Goal: Task Accomplishment & Management: Complete application form

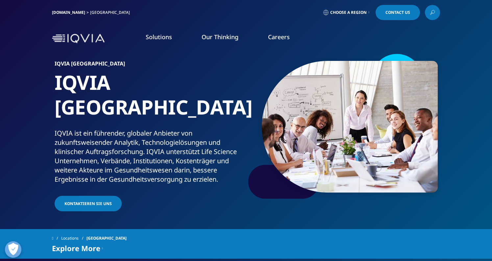
click at [99, 196] on link "Kontaktieren Sie uns" at bounding box center [88, 203] width 67 height 15
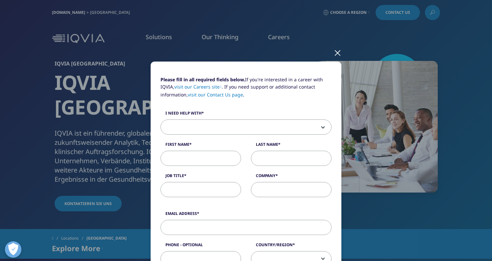
click at [336, 53] on div at bounding box center [338, 52] width 8 height 18
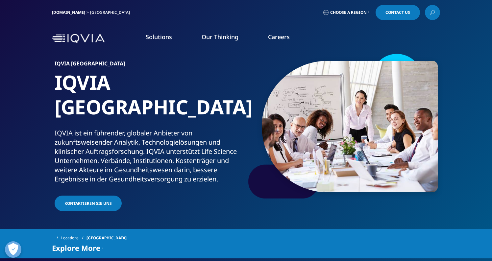
click at [98, 196] on link "Kontaktieren Sie uns" at bounding box center [88, 203] width 67 height 15
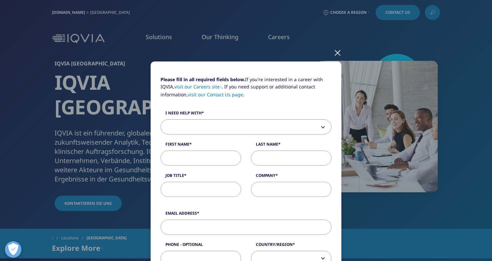
click at [192, 129] on span at bounding box center [246, 127] width 170 height 15
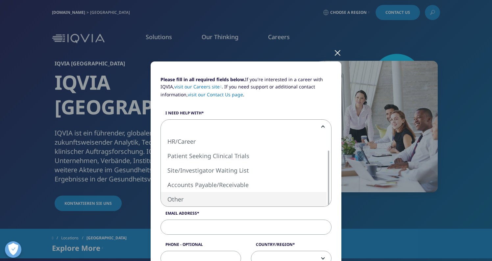
select select "Other"
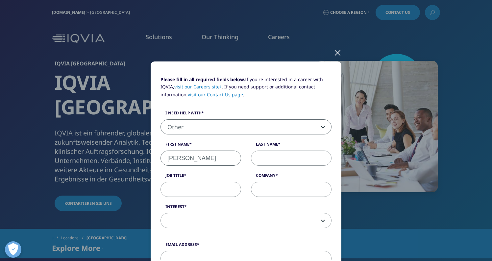
type input "[PERSON_NAME]"
type input "Kaudewitz"
type input "Postdoc"
type input "DZNE"
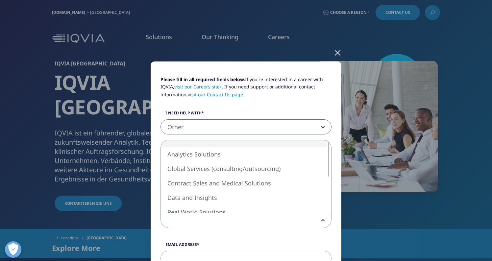
click at [231, 218] on span at bounding box center [246, 220] width 170 height 15
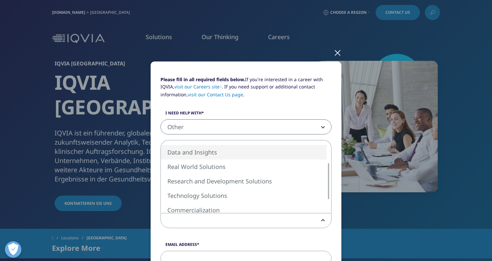
select select "Data and Insights"
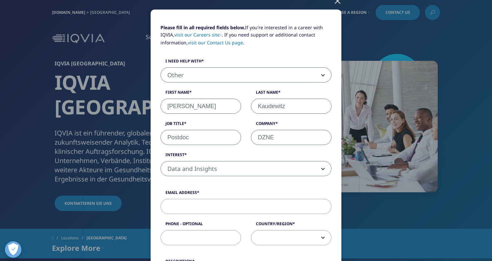
scroll to position [60, 0]
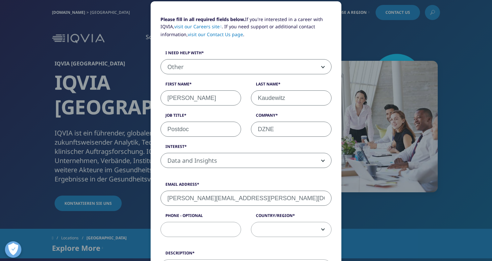
type input "[PERSON_NAME][EMAIL_ADDRESS][PERSON_NAME][DOMAIN_NAME]"
type input "022843302936"
click at [279, 227] on span at bounding box center [291, 229] width 80 height 15
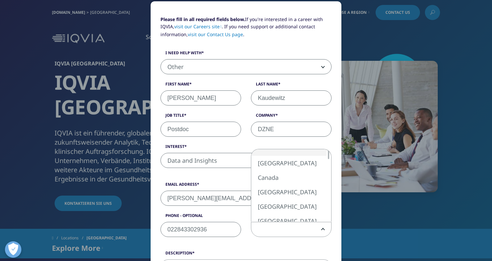
click at [279, 227] on span at bounding box center [291, 229] width 80 height 15
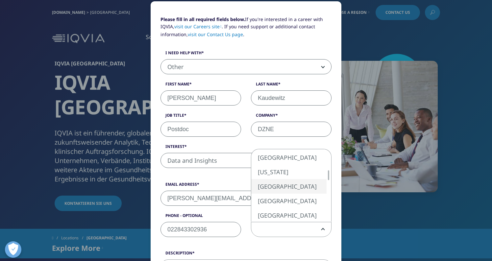
select select "[GEOGRAPHIC_DATA]"
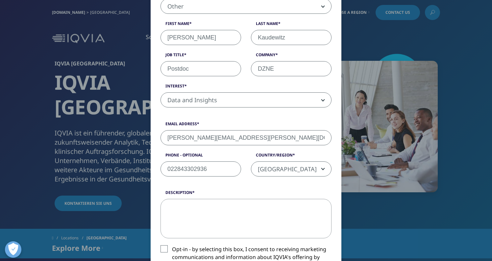
scroll to position [153, 0]
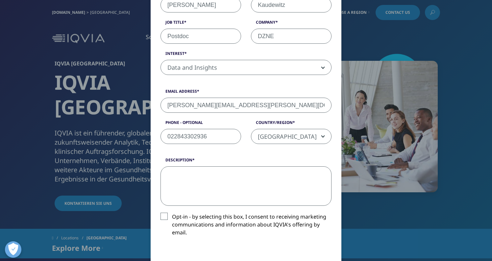
click at [193, 168] on textarea "Description" at bounding box center [245, 185] width 171 height 39
paste textarea "Lore ipsumdo Sitam con Adipis, elitse Doei tem inc utlabor etdoloremag Aliquaen…"
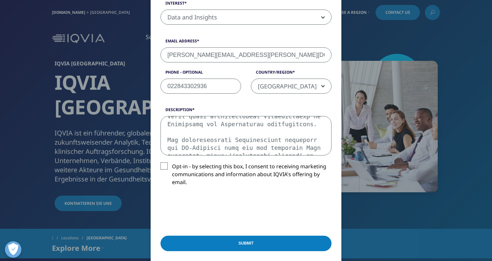
scroll to position [216, 0]
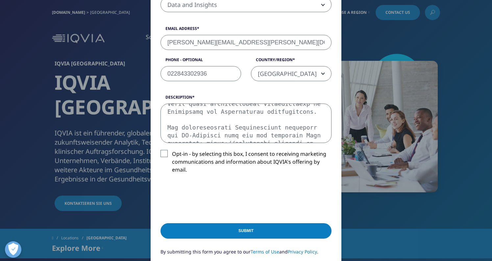
click at [208, 118] on textarea "Description" at bounding box center [245, 123] width 171 height 39
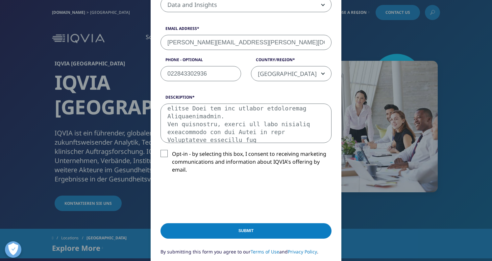
scroll to position [4, 0]
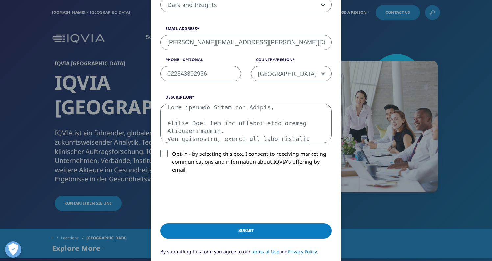
drag, startPoint x: 168, startPoint y: 123, endPoint x: 300, endPoint y: 138, distance: 133.4
click at [300, 138] on textarea "Description" at bounding box center [245, 123] width 171 height 39
drag, startPoint x: 198, startPoint y: 131, endPoint x: 156, endPoint y: 120, distance: 43.3
click at [156, 120] on div "Description" at bounding box center [245, 118] width 181 height 49
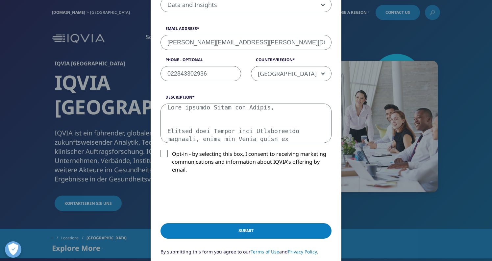
drag, startPoint x: 250, startPoint y: 139, endPoint x: 147, endPoint y: 129, distance: 103.3
click at [147, 129] on div "Please fill in all required fields below. If you're interested in a career with…" at bounding box center [246, 73] width 388 height 578
drag, startPoint x: 183, startPoint y: 138, endPoint x: 166, endPoint y: 123, distance: 23.5
click at [166, 123] on textarea "Description" at bounding box center [245, 123] width 171 height 39
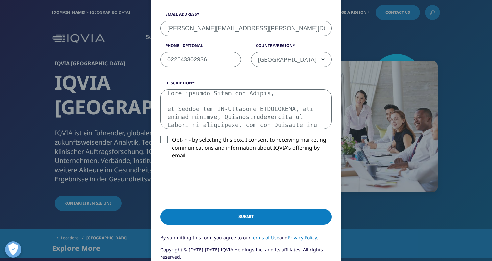
scroll to position [232, 0]
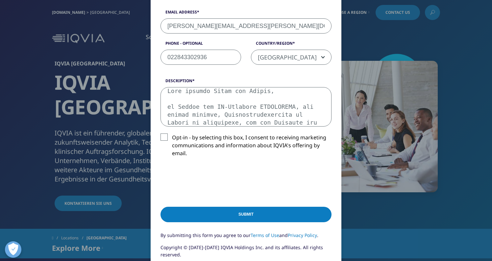
click at [292, 107] on textarea "Description" at bounding box center [245, 106] width 171 height 39
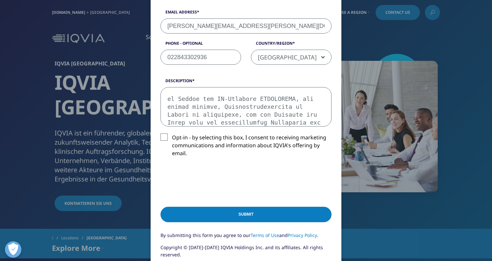
scroll to position [19, 0]
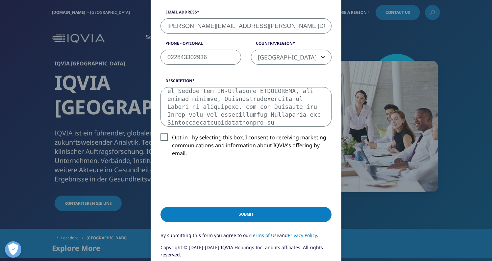
drag, startPoint x: 208, startPoint y: 116, endPoint x: 243, endPoint y: 115, distance: 34.9
click at [243, 115] on textarea "Description" at bounding box center [245, 106] width 171 height 39
click at [274, 113] on textarea "Description" at bounding box center [245, 106] width 171 height 39
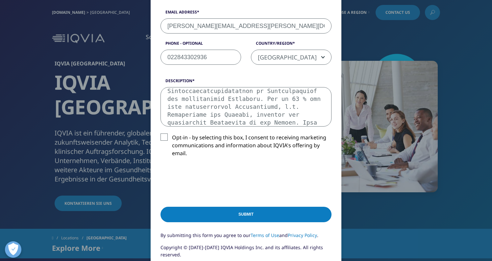
scroll to position [59, 0]
drag, startPoint x: 241, startPoint y: 114, endPoint x: 275, endPoint y: 115, distance: 34.5
click at [275, 115] on textarea "Description" at bounding box center [245, 106] width 171 height 39
click at [281, 123] on textarea "Description" at bounding box center [245, 106] width 171 height 39
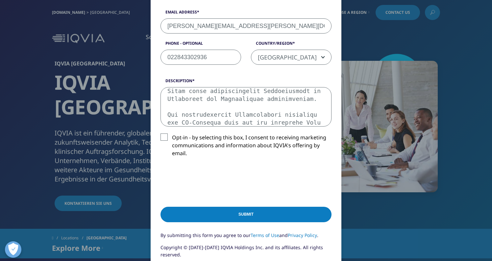
scroll to position [217, 0]
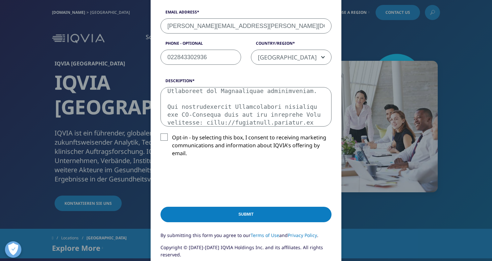
drag, startPoint x: 231, startPoint y: 99, endPoint x: 213, endPoint y: 109, distance: 20.2
click at [213, 110] on textarea "Description" at bounding box center [245, 106] width 171 height 39
click at [216, 121] on textarea "Description" at bounding box center [245, 106] width 171 height 39
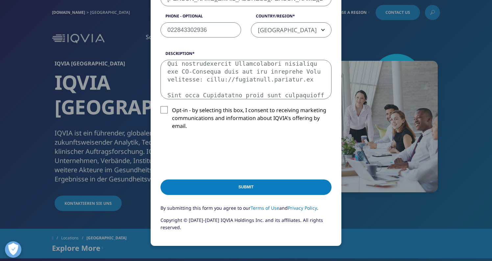
scroll to position [240, 0]
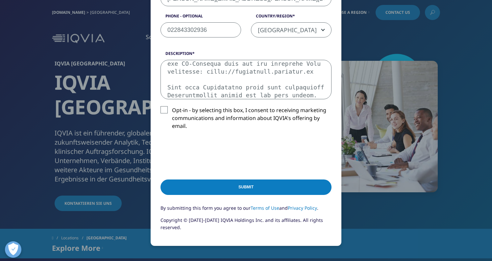
type textarea "Lore ipsumdo Sitam con Adipis, el Seddoe tem IN-Utlabore ETDOLOREMA, ali enimad…"
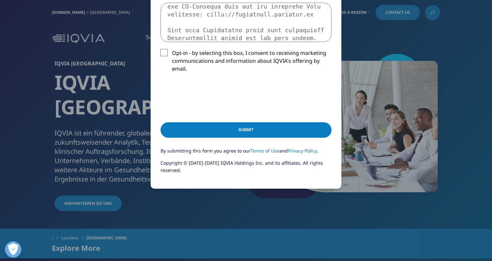
scroll to position [317, 0]
click at [246, 132] on input "Submit" at bounding box center [245, 130] width 171 height 15
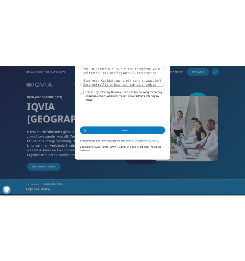
scroll to position [0, 0]
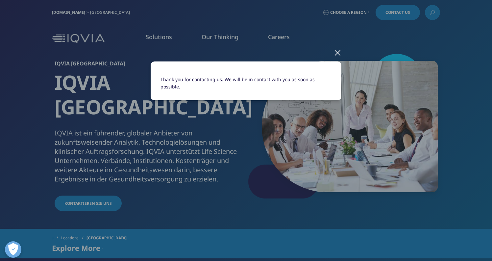
click at [337, 55] on div at bounding box center [338, 52] width 8 height 18
